Goal: Check status: Check status

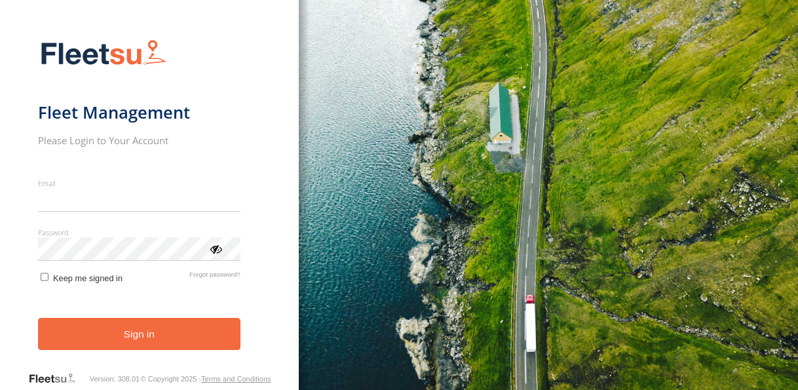
type input "**********"
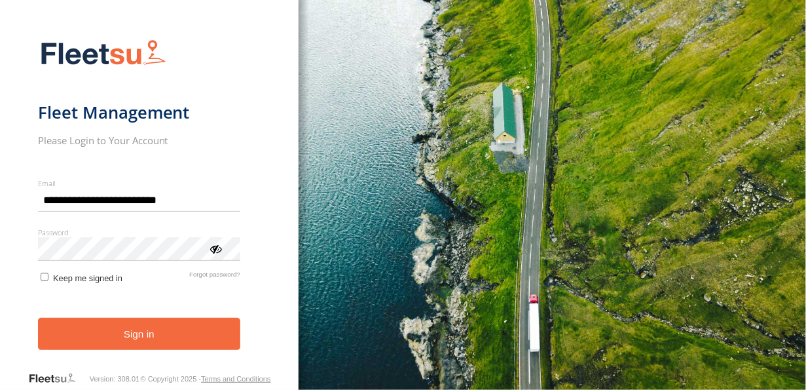
click at [132, 337] on button "Sign in" at bounding box center [139, 334] width 202 height 32
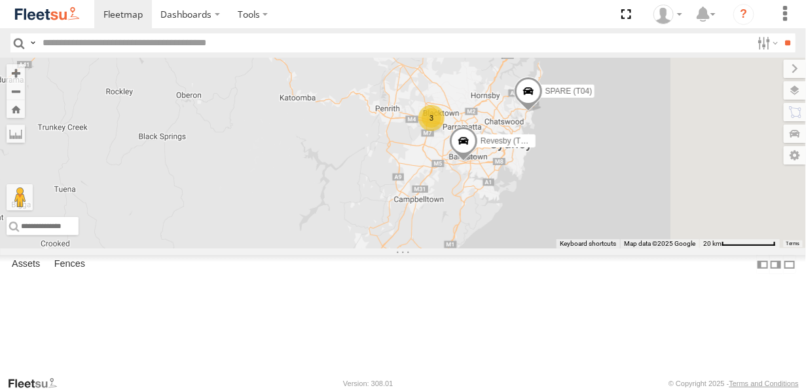
drag, startPoint x: 743, startPoint y: 290, endPoint x: 675, endPoint y: 222, distance: 95.9
click at [665, 223] on div "3 Rural (T08 - [PERSON_NAME]) Revesby (T07 - [PERSON_NAME]) SPARE (T04)" at bounding box center [403, 153] width 806 height 191
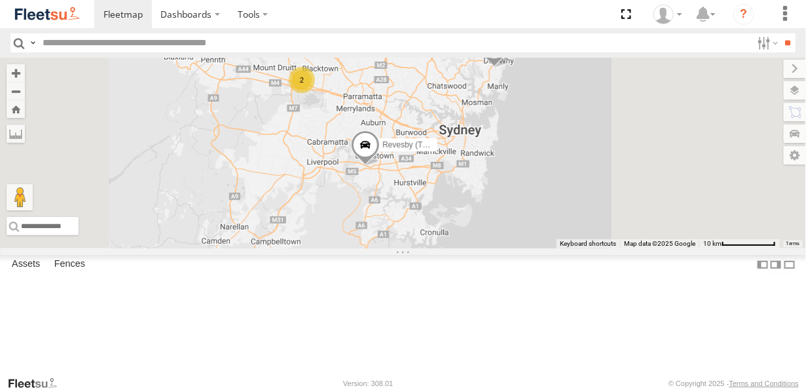
drag, startPoint x: 652, startPoint y: 242, endPoint x: 601, endPoint y: 288, distance: 69.1
click at [601, 248] on div "Rural (T08 - [PERSON_NAME]) Revesby (T07 - [PERSON_NAME]) SPARE (T04) 2 Blackto…" at bounding box center [403, 153] width 806 height 191
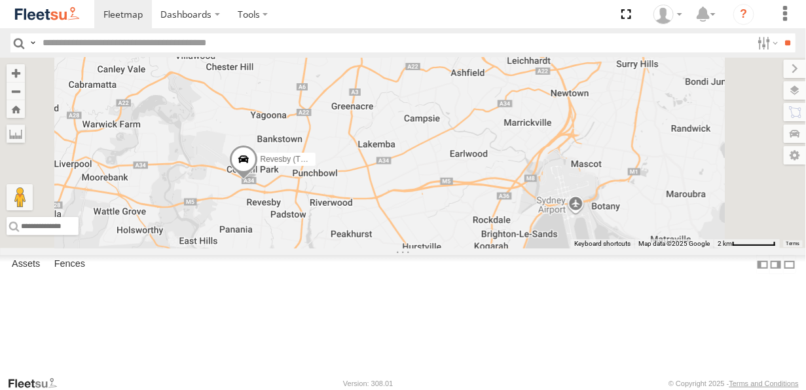
drag, startPoint x: 504, startPoint y: 190, endPoint x: 557, endPoint y: 231, distance: 66.7
click at [557, 231] on div "Rural (T08 - [PERSON_NAME]) Revesby (T07 - [PERSON_NAME]) SPARE (T04) Blacktown…" at bounding box center [403, 153] width 806 height 191
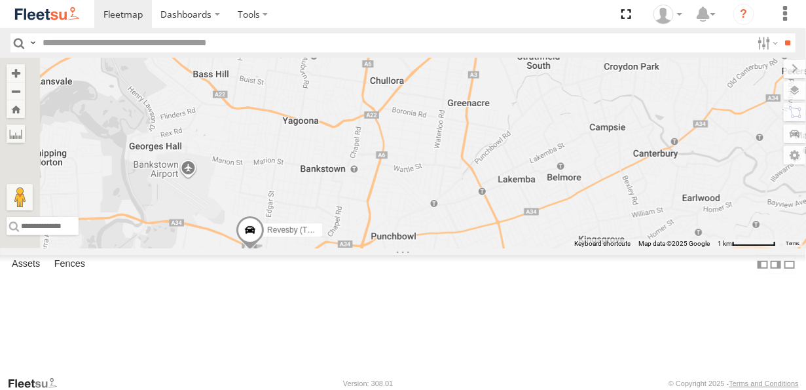
drag, startPoint x: 485, startPoint y: 201, endPoint x: 559, endPoint y: 229, distance: 79.0
click at [559, 229] on div "Rural (T08 - [PERSON_NAME]) Revesby (T07 - [PERSON_NAME]) SPARE (T04) Blacktown…" at bounding box center [403, 153] width 806 height 191
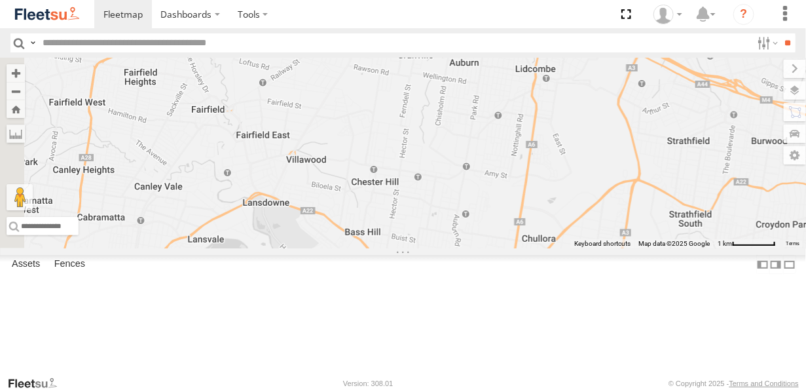
drag, startPoint x: 442, startPoint y: 136, endPoint x: 584, endPoint y: 288, distance: 208.1
click at [584, 248] on div "Rural (T08 - [PERSON_NAME]) Revesby (T07 - [PERSON_NAME]) SPARE (T04) Blacktown…" at bounding box center [403, 153] width 806 height 191
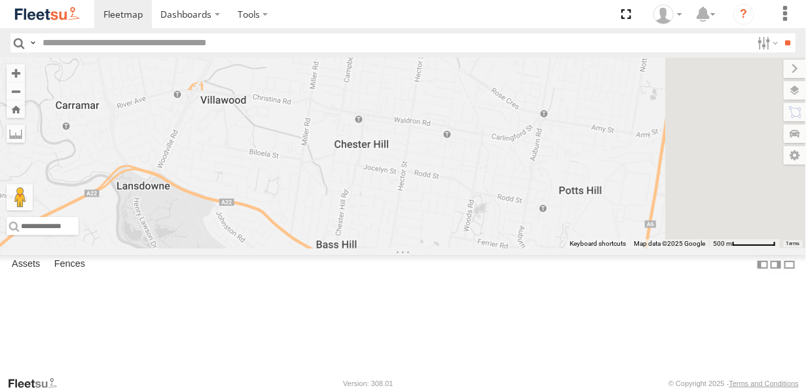
drag, startPoint x: 435, startPoint y: 233, endPoint x: 334, endPoint y: 160, distance: 124.3
click at [335, 161] on div "Rural (T08 - [PERSON_NAME]) Revesby (T07 - [PERSON_NAME]) SPARE (T04) Blacktown…" at bounding box center [403, 153] width 806 height 191
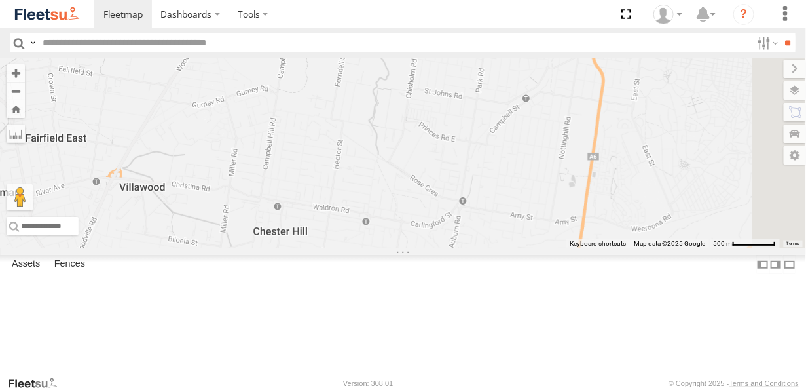
drag, startPoint x: 535, startPoint y: 105, endPoint x: 471, endPoint y: 190, distance: 106.1
click at [458, 194] on div "Rural (T08 - [PERSON_NAME]) Revesby (T07 - [PERSON_NAME]) SPARE (T04) Blacktown…" at bounding box center [403, 153] width 806 height 191
